Goal: Information Seeking & Learning: Learn about a topic

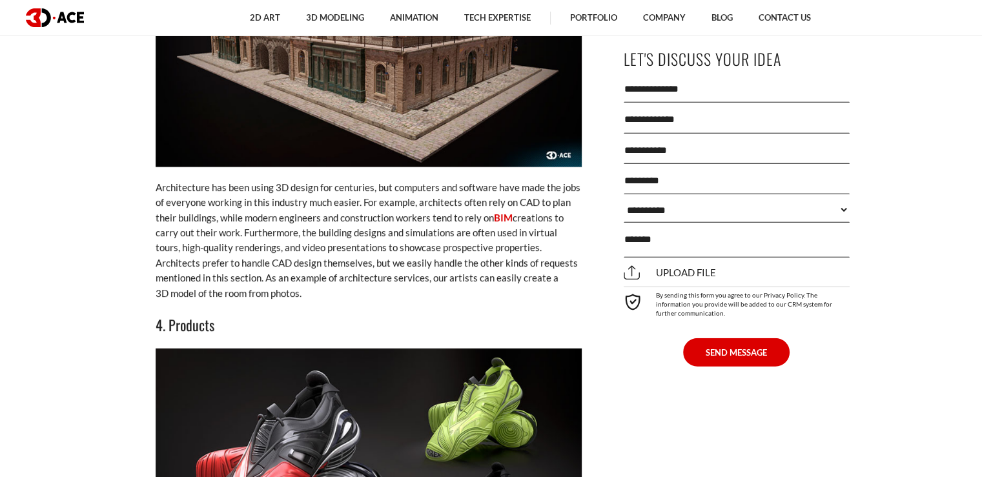
scroll to position [3228, 0]
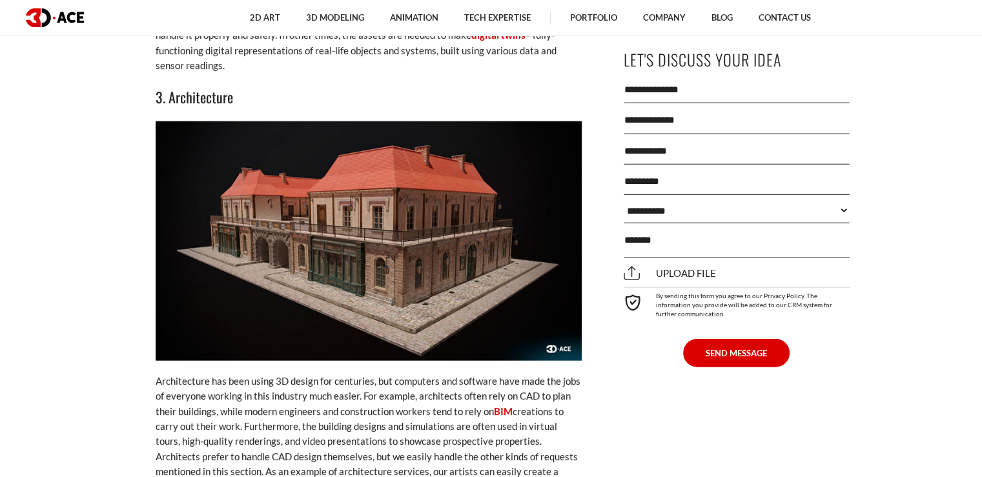
click at [405, 207] on img at bounding box center [369, 240] width 426 height 239
click at [412, 207] on img at bounding box center [369, 240] width 426 height 239
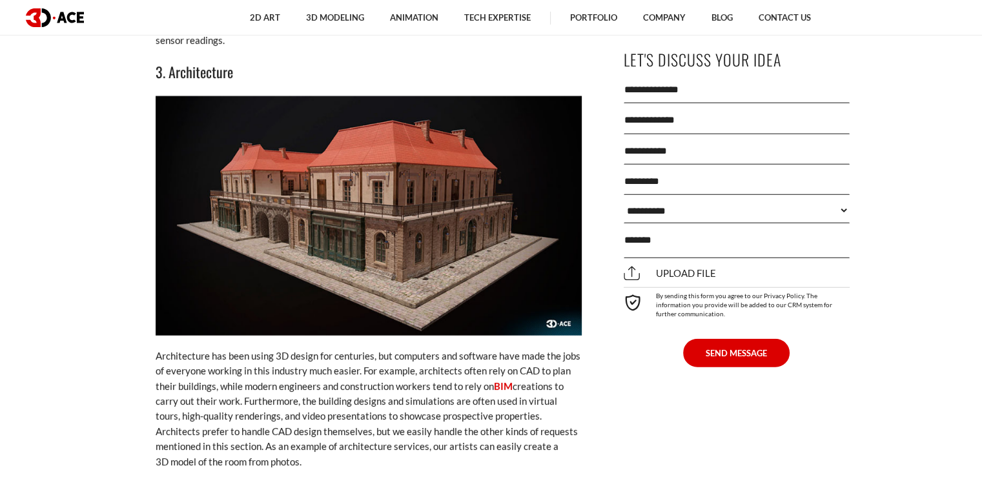
scroll to position [3292, 0]
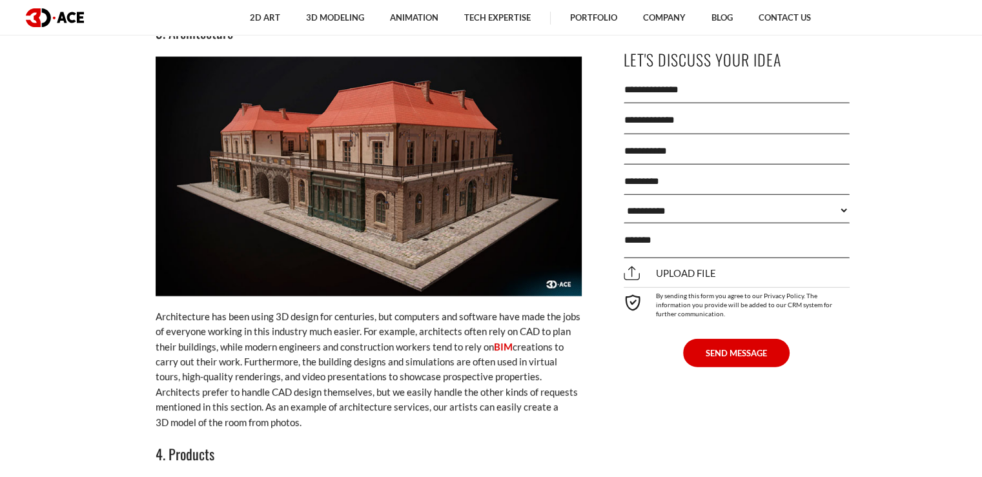
drag, startPoint x: 351, startPoint y: 209, endPoint x: 424, endPoint y: 134, distance: 104.5
click at [424, 134] on img at bounding box center [369, 176] width 426 height 239
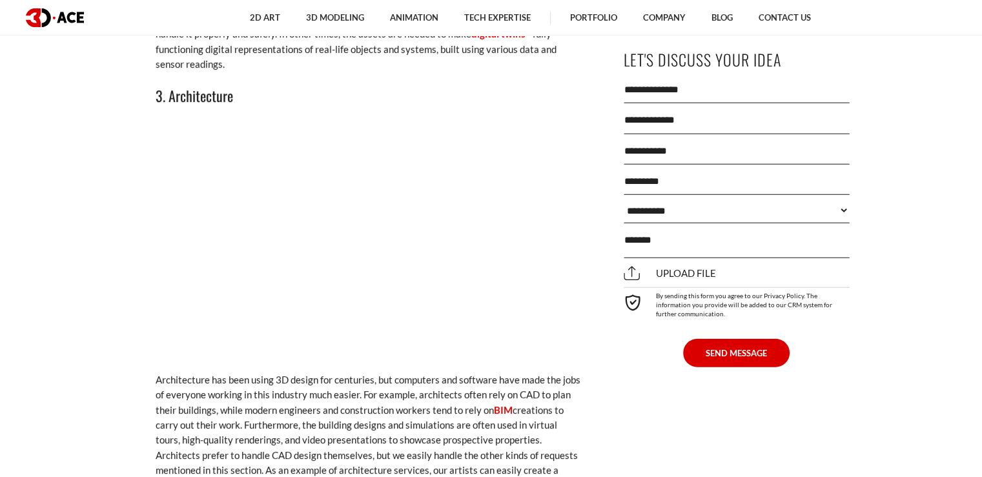
scroll to position [3228, 0]
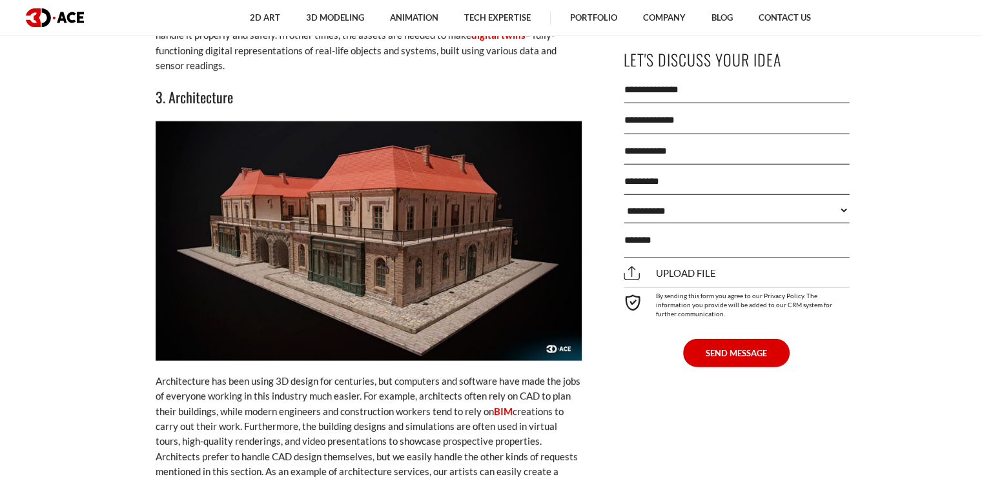
drag, startPoint x: 392, startPoint y: 180, endPoint x: 337, endPoint y: 200, distance: 59.0
drag, startPoint x: 337, startPoint y: 200, endPoint x: 343, endPoint y: 203, distance: 7.2
click at [343, 203] on img at bounding box center [369, 240] width 426 height 239
click at [427, 198] on img at bounding box center [369, 240] width 426 height 239
click at [428, 197] on img at bounding box center [369, 240] width 426 height 239
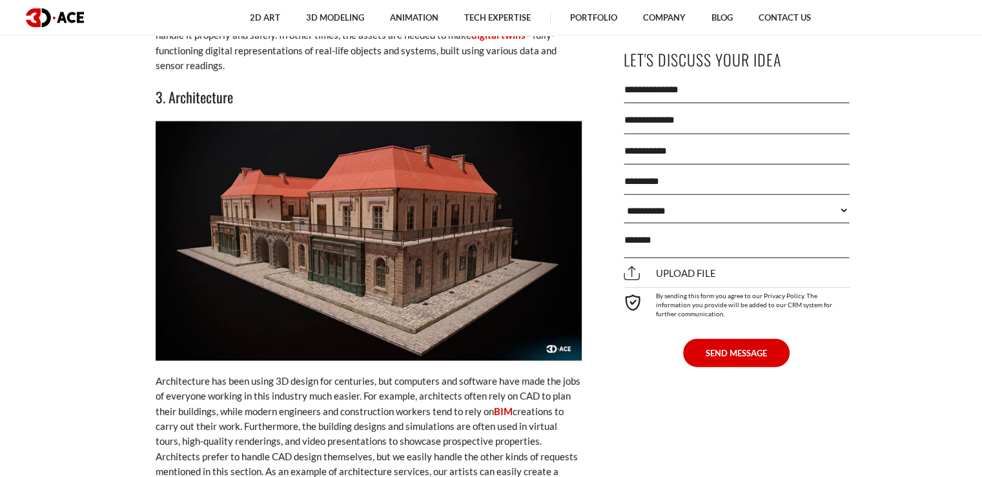
click at [428, 197] on img at bounding box center [369, 240] width 426 height 239
click at [429, 196] on img at bounding box center [369, 240] width 426 height 239
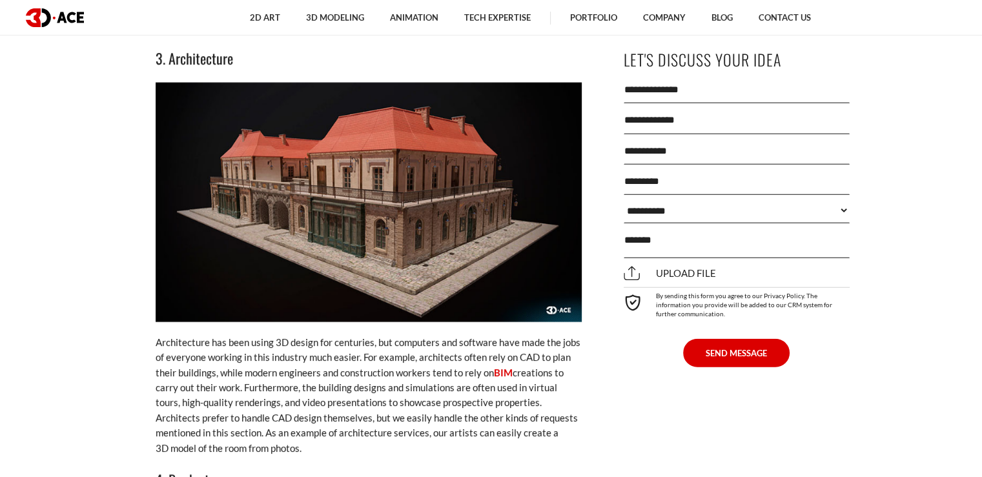
scroll to position [3163, 0]
